Goal: Task Accomplishment & Management: Use online tool/utility

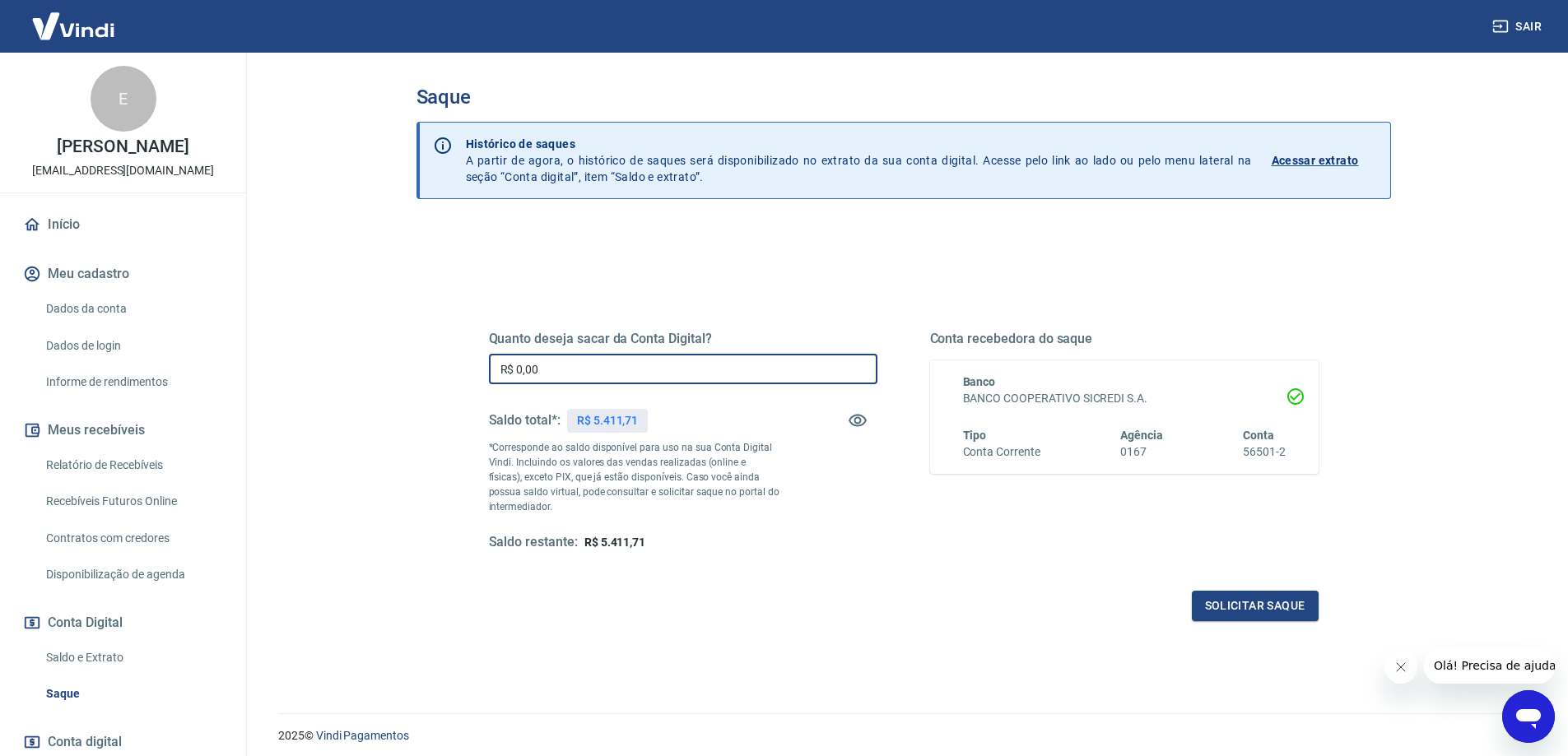
click at [605, 364] on input "R$ 0,00" at bounding box center [683, 369] width 388 height 30
click at [602, 365] on input "R$ 0,00" at bounding box center [683, 369] width 388 height 30
type input "R$ 5.411,71"
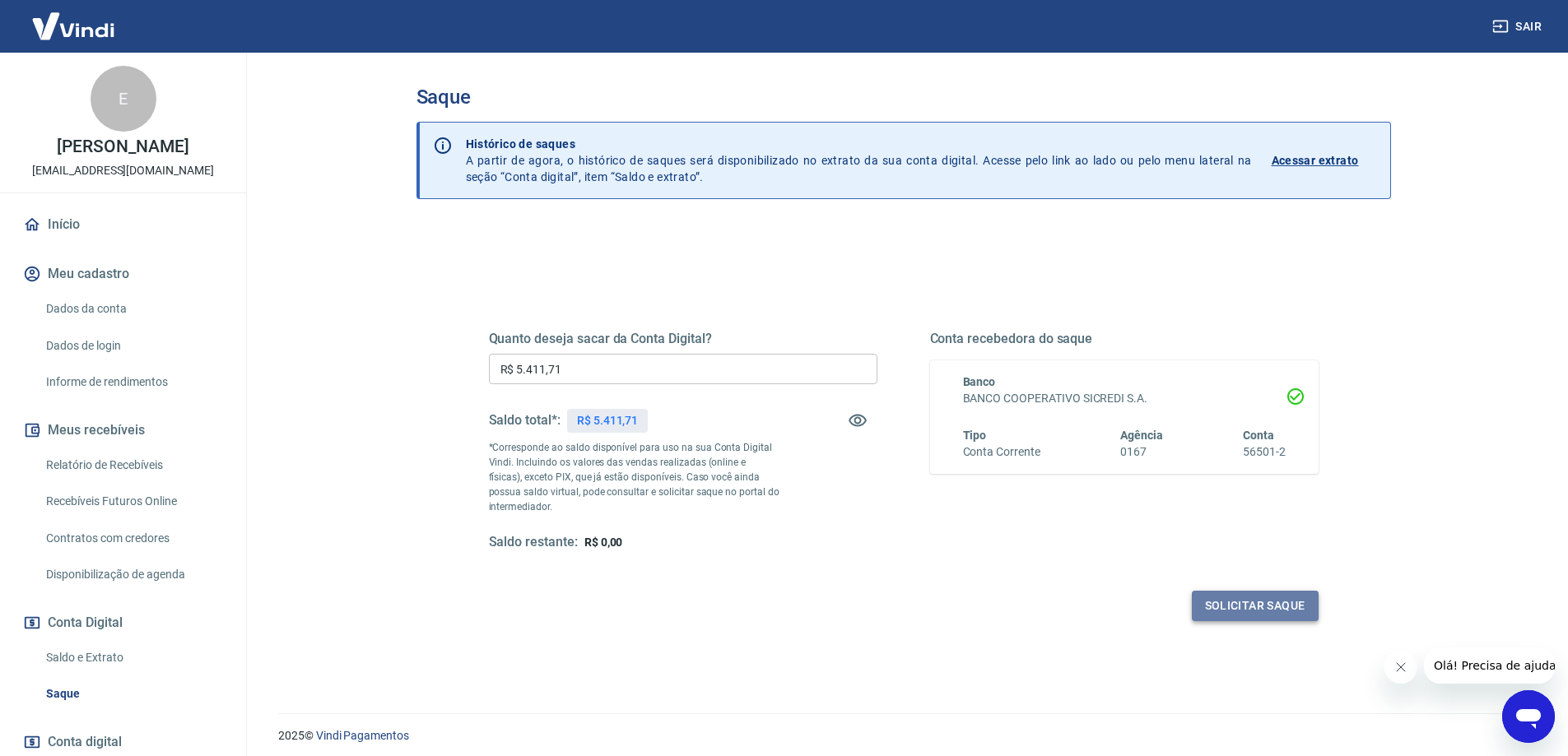
click at [1239, 601] on button "Solicitar saque" at bounding box center [1256, 605] width 127 height 30
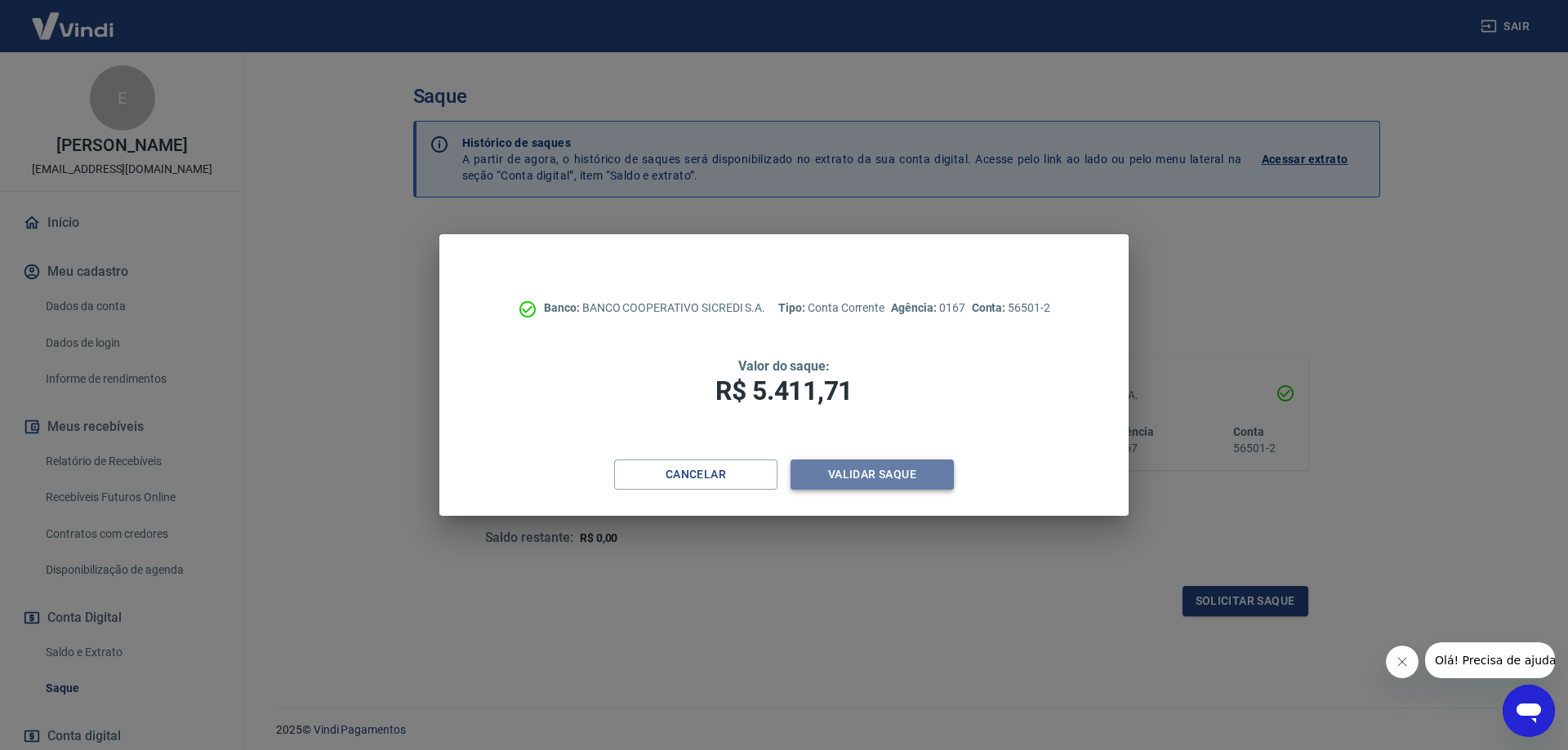
click at [865, 471] on button "Validar saque" at bounding box center [872, 474] width 163 height 30
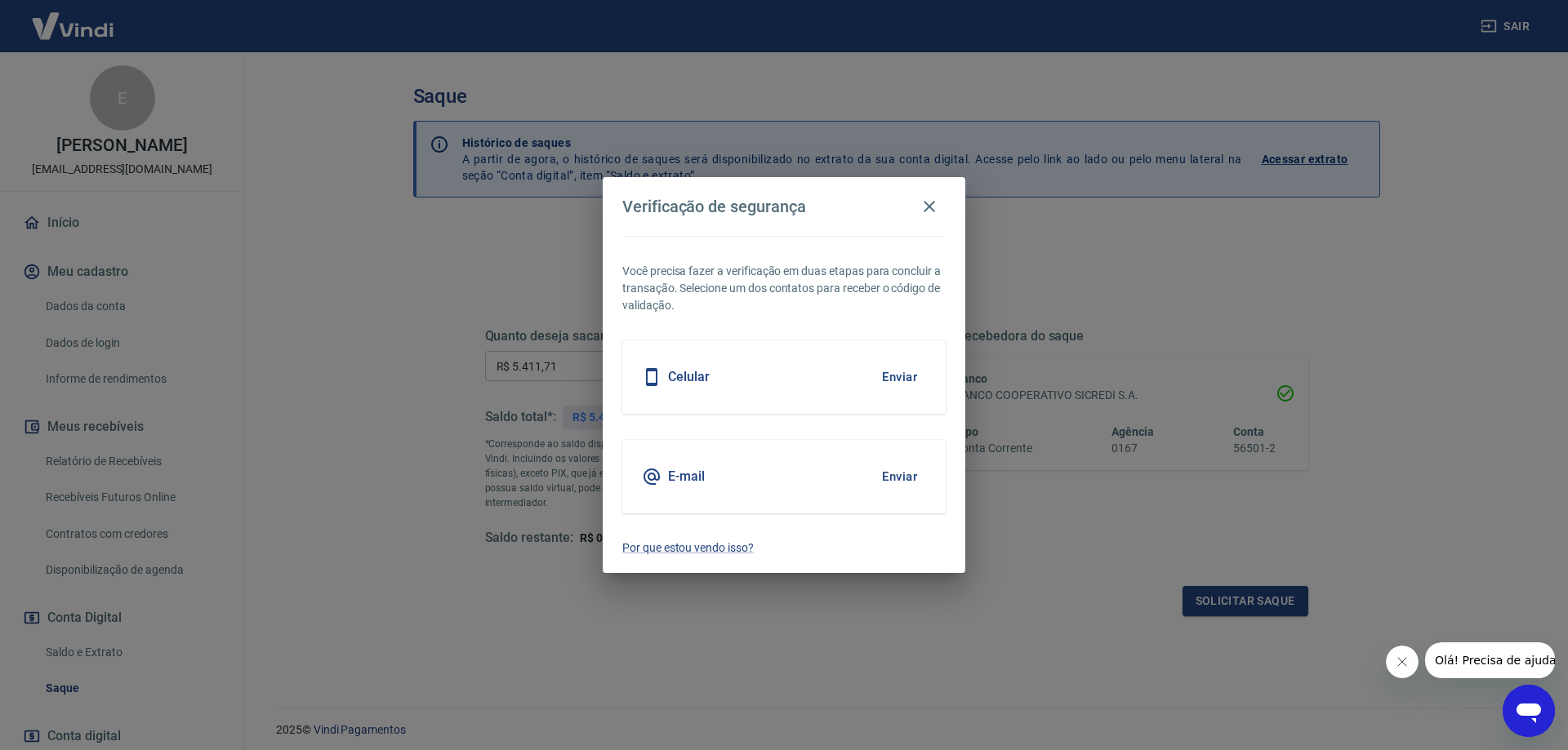
click at [901, 462] on button "Enviar" at bounding box center [899, 476] width 53 height 34
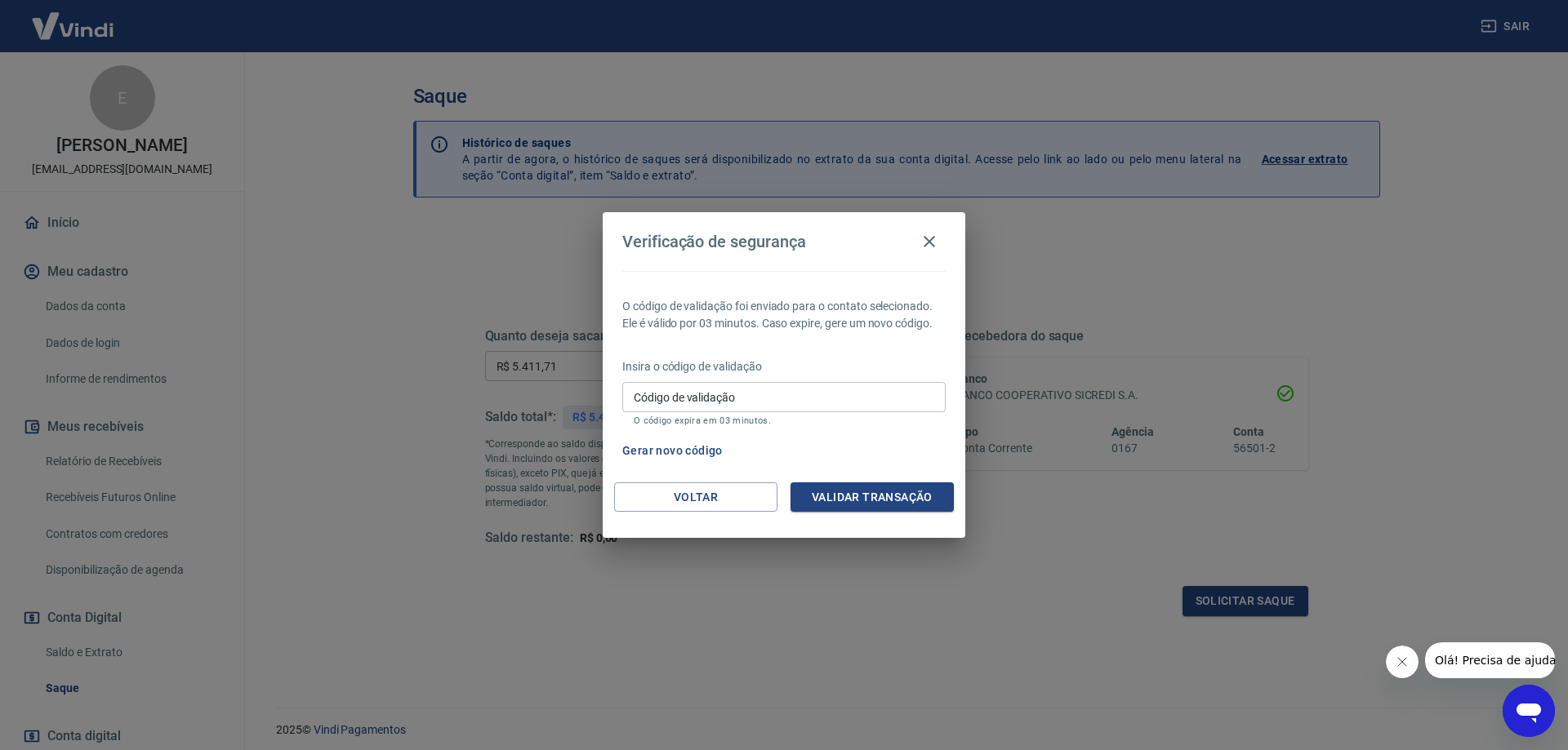
click at [691, 409] on input "Código de validação" at bounding box center [783, 397] width 323 height 30
paste input "827011"
type input "827011"
click at [880, 497] on button "Validar transação" at bounding box center [872, 497] width 163 height 30
